Goal: Task Accomplishment & Management: Use online tool/utility

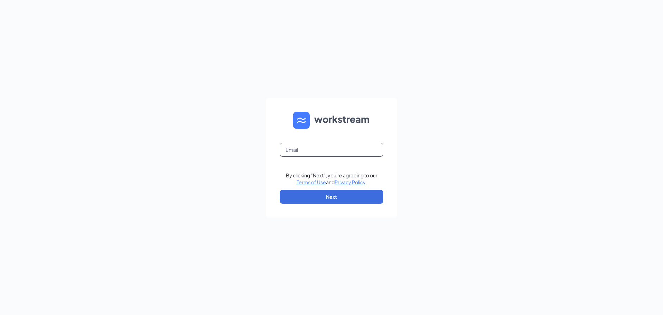
click at [306, 150] on input "text" at bounding box center [332, 150] width 104 height 14
type input "[EMAIL_ADDRESS][DOMAIN_NAME]"
click at [327, 195] on button "Next" at bounding box center [332, 197] width 104 height 14
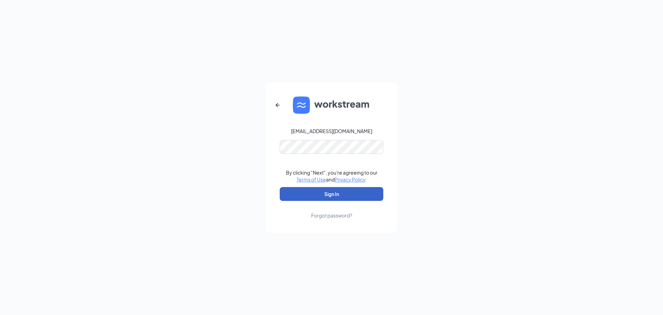
click at [335, 195] on button "Sign In" at bounding box center [332, 194] width 104 height 14
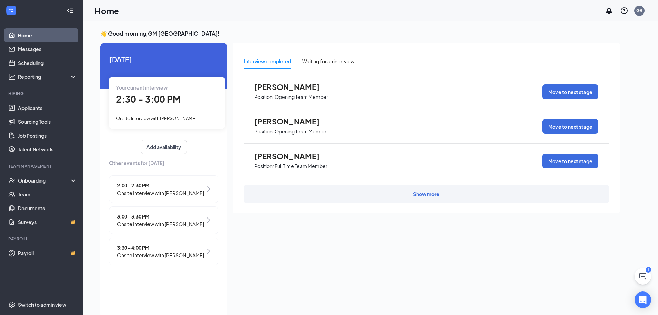
click at [183, 117] on span "Onsite Interview with Melani Severino" at bounding box center [156, 118] width 80 height 6
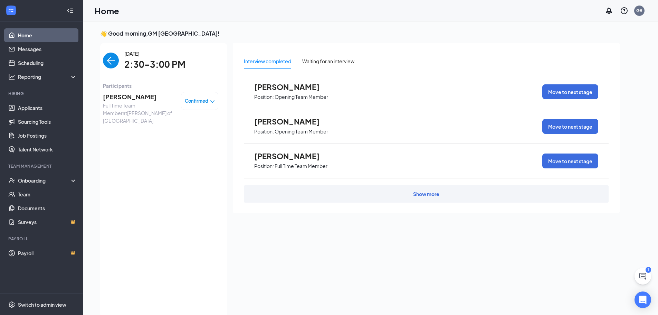
scroll to position [3, 0]
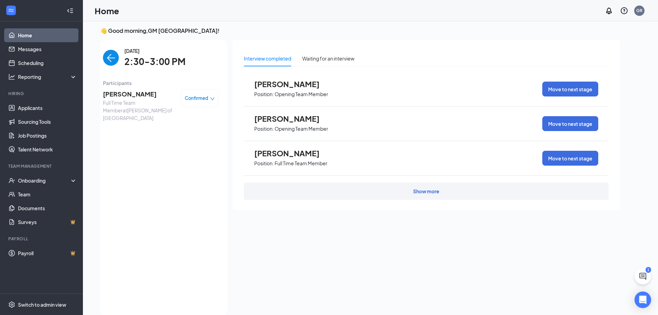
click at [26, 35] on link "Home" at bounding box center [47, 35] width 59 height 14
click at [37, 58] on link "Scheduling" at bounding box center [47, 63] width 59 height 14
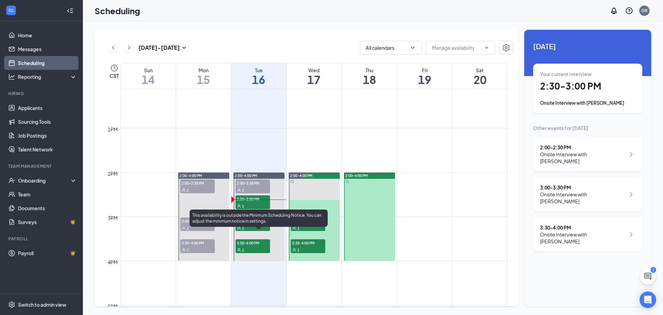
scroll to position [547, 0]
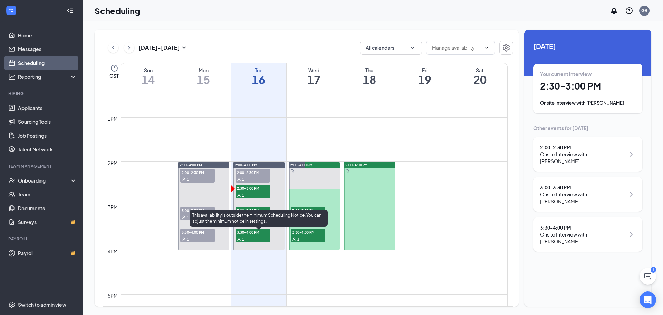
click at [250, 189] on span "2:30-3:00 PM" at bounding box center [252, 187] width 35 height 7
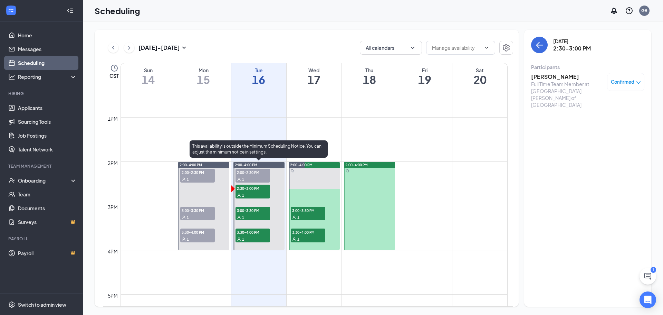
click at [244, 169] on span "2:00-2:30 PM" at bounding box center [252, 171] width 35 height 7
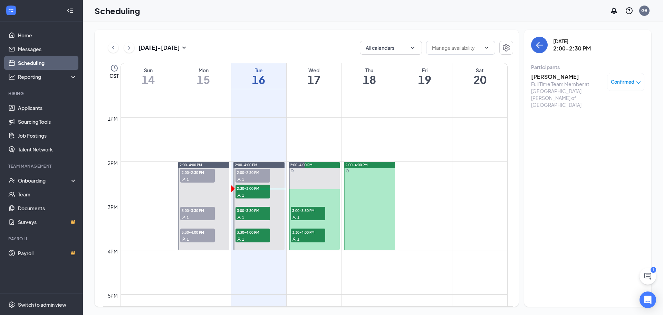
click at [577, 78] on h3 "Laura Mora Quintana" at bounding box center [567, 77] width 73 height 8
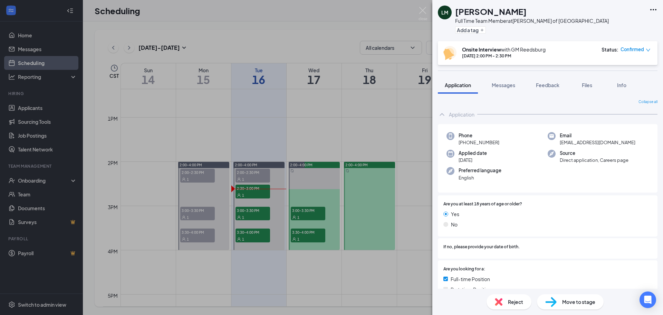
click at [576, 305] on span "Move to stage" at bounding box center [578, 302] width 33 height 8
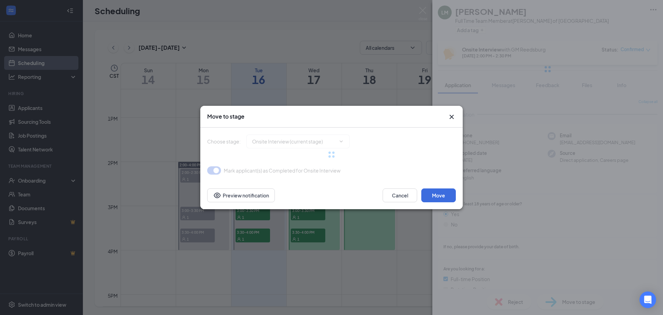
type input "Background Check Screening (next stage)"
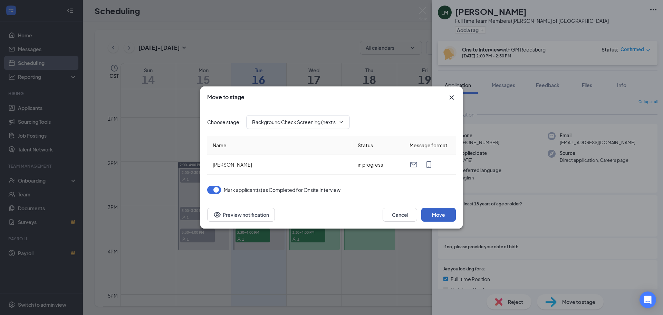
click at [439, 211] on button "Move" at bounding box center [438, 214] width 35 height 14
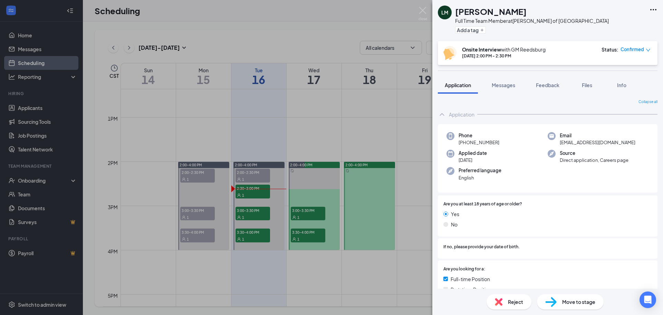
click at [292, 134] on div "LM Laura Mora Quintana Full Time Team Member at Culver's of Reedsburg Add a tag…" at bounding box center [331, 157] width 663 height 315
